Goal: Information Seeking & Learning: Learn about a topic

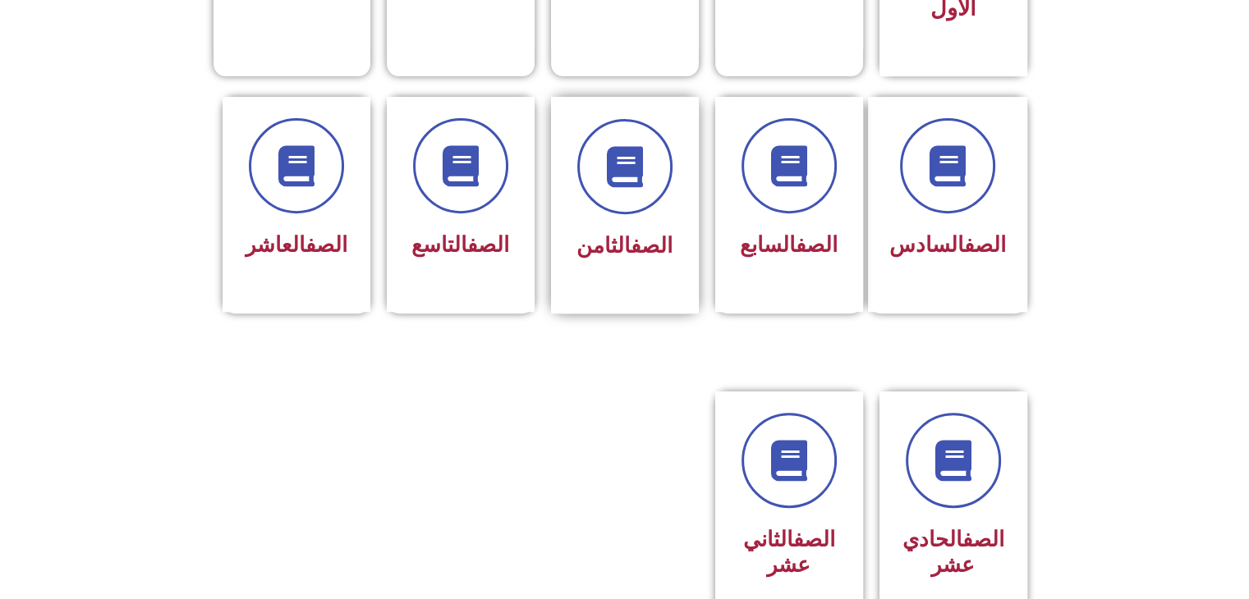
scroll to position [575, 0]
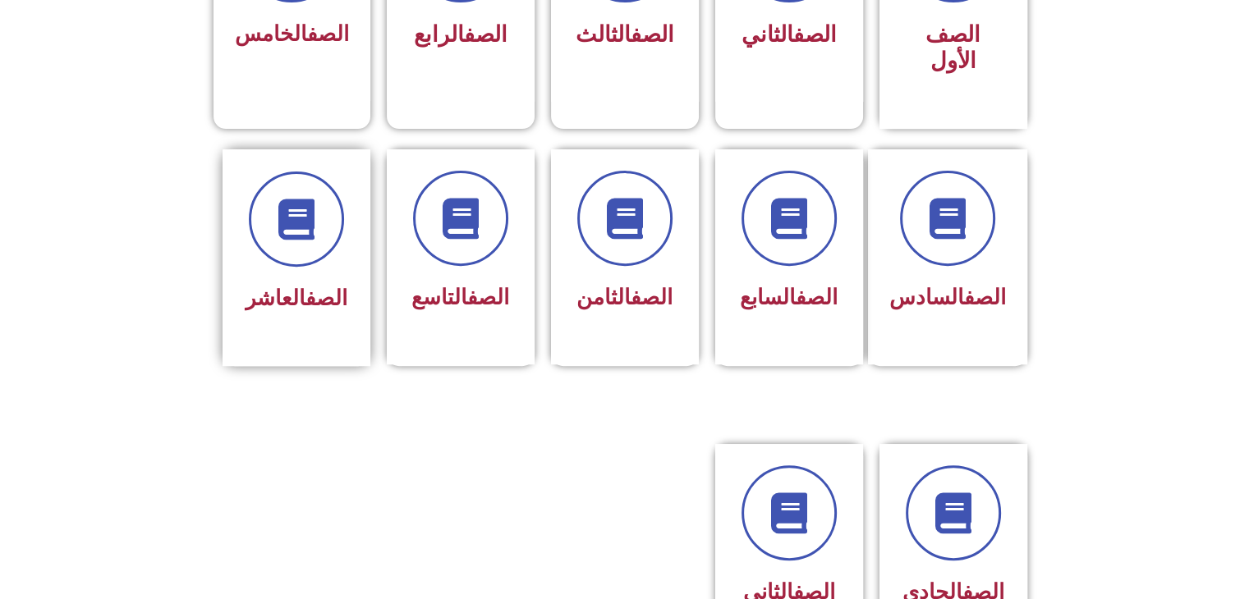
click at [347, 286] on h3 "الصف العاشر" at bounding box center [296, 298] width 103 height 25
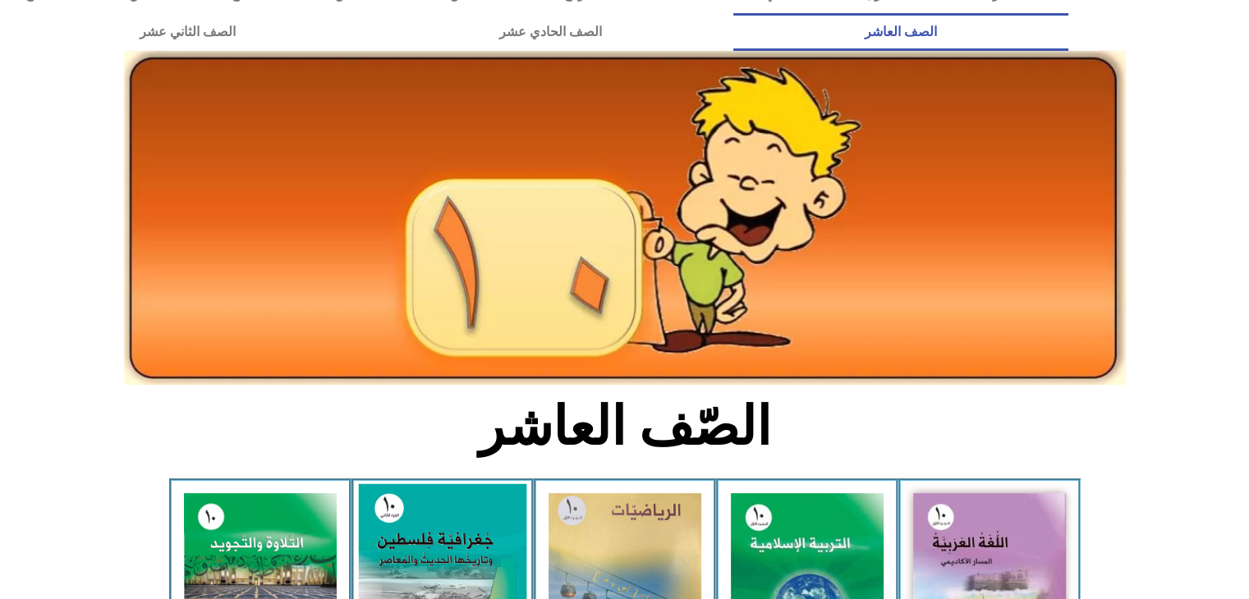
scroll to position [246, 0]
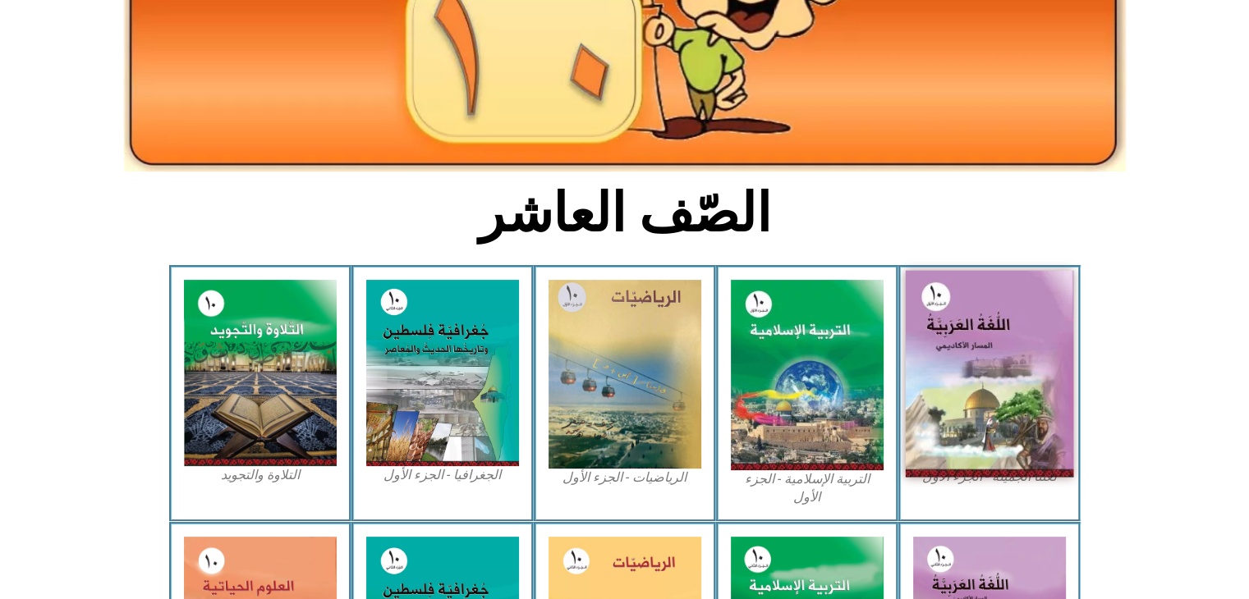
click at [988, 365] on img at bounding box center [989, 374] width 168 height 207
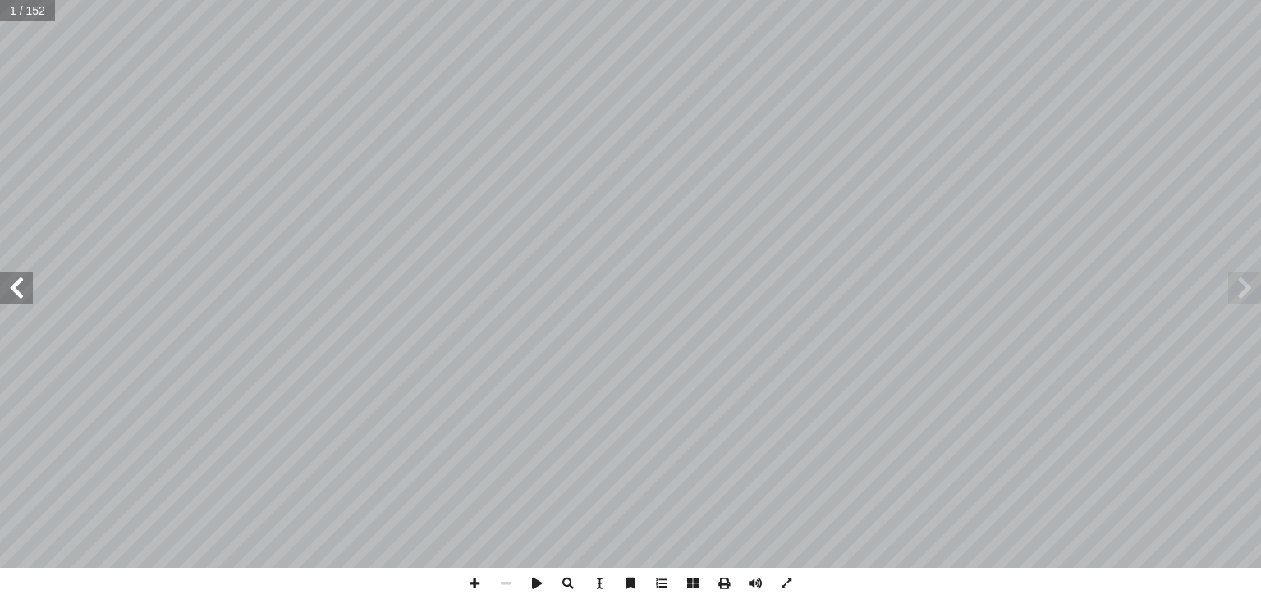
click at [0, 279] on span at bounding box center [16, 288] width 33 height 33
click at [10, 300] on span at bounding box center [16, 288] width 33 height 33
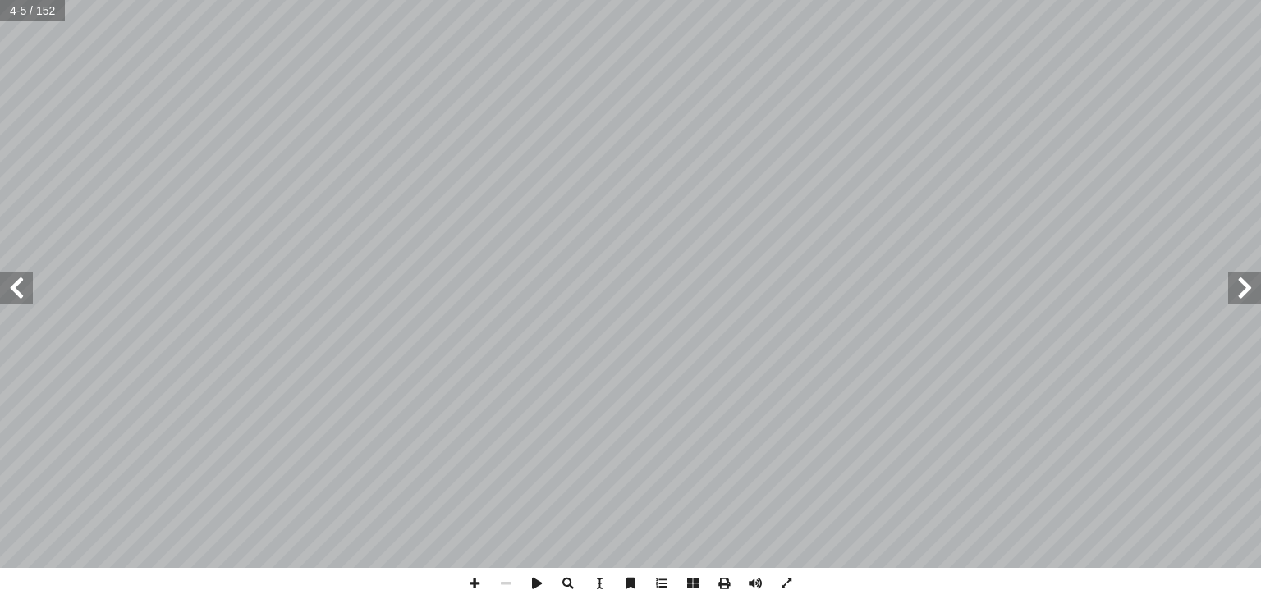
click at [10, 300] on span at bounding box center [16, 288] width 33 height 33
click at [13, 300] on span at bounding box center [16, 288] width 33 height 33
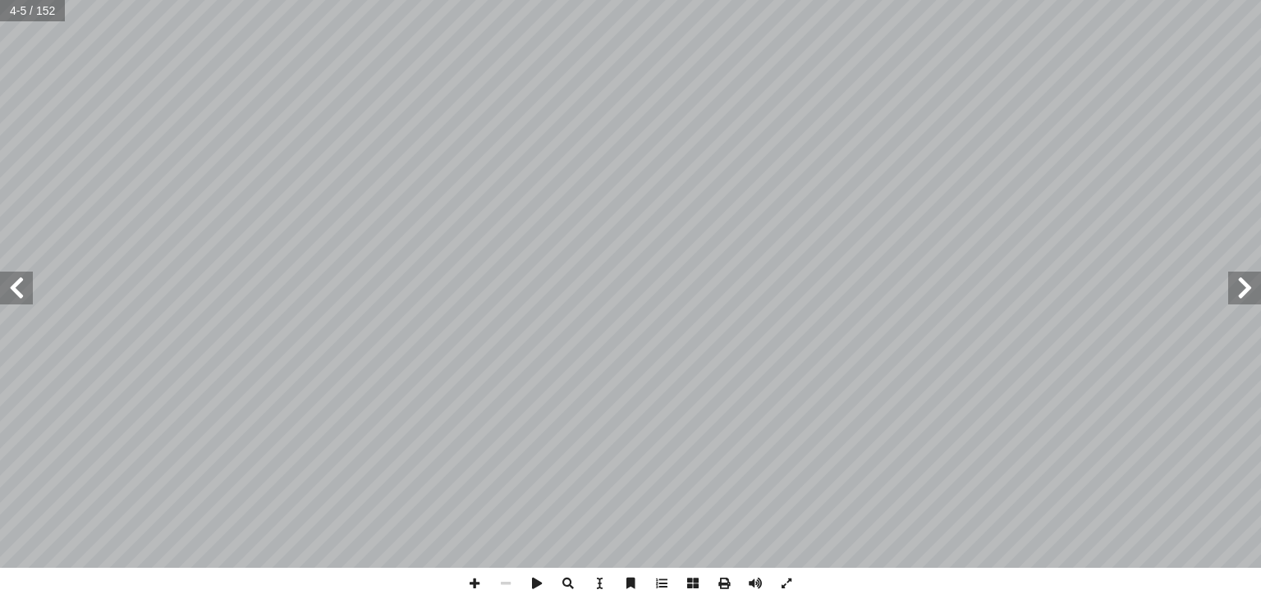
click at [13, 300] on span at bounding box center [16, 288] width 33 height 33
click at [1239, 293] on span at bounding box center [1244, 288] width 33 height 33
